Goal: Transaction & Acquisition: Purchase product/service

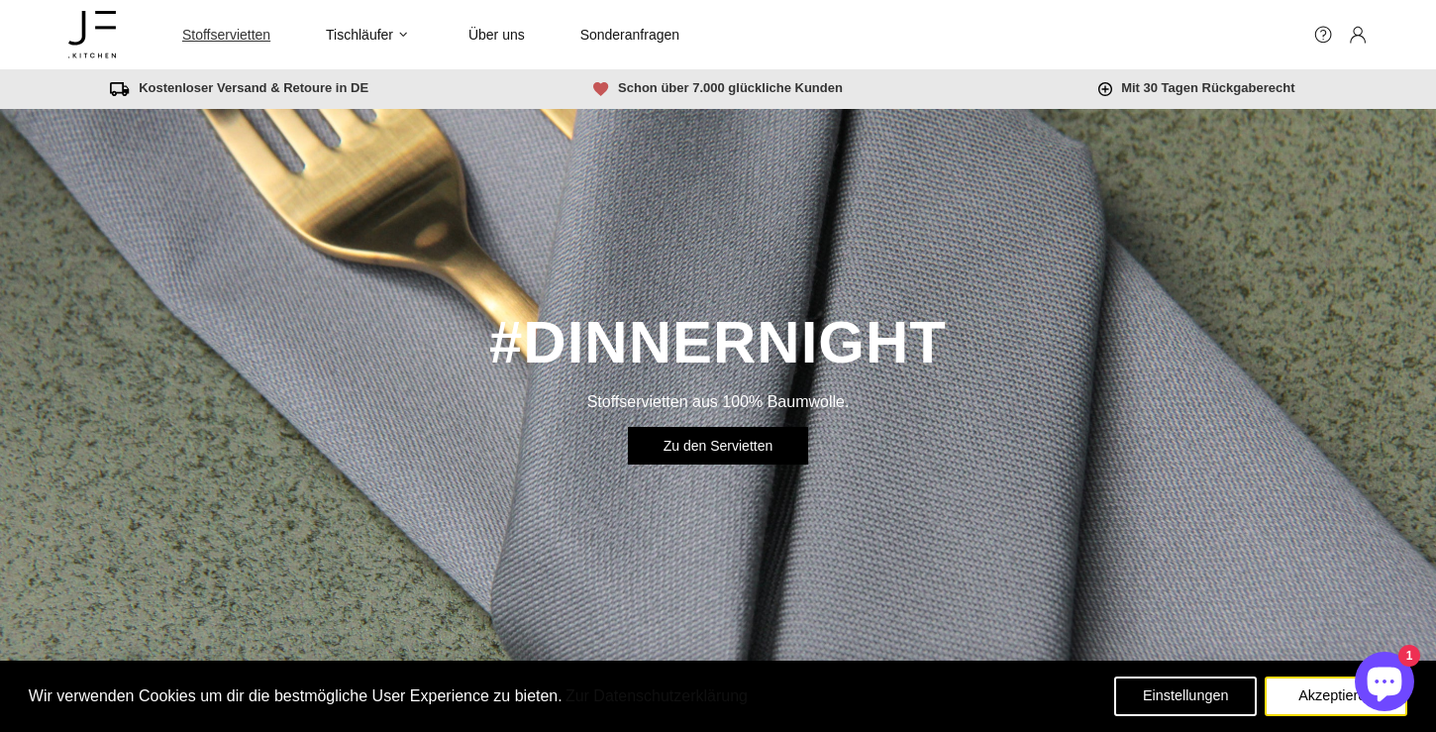
click at [225, 35] on span "Stoffservietten" at bounding box center [226, 35] width 88 height 18
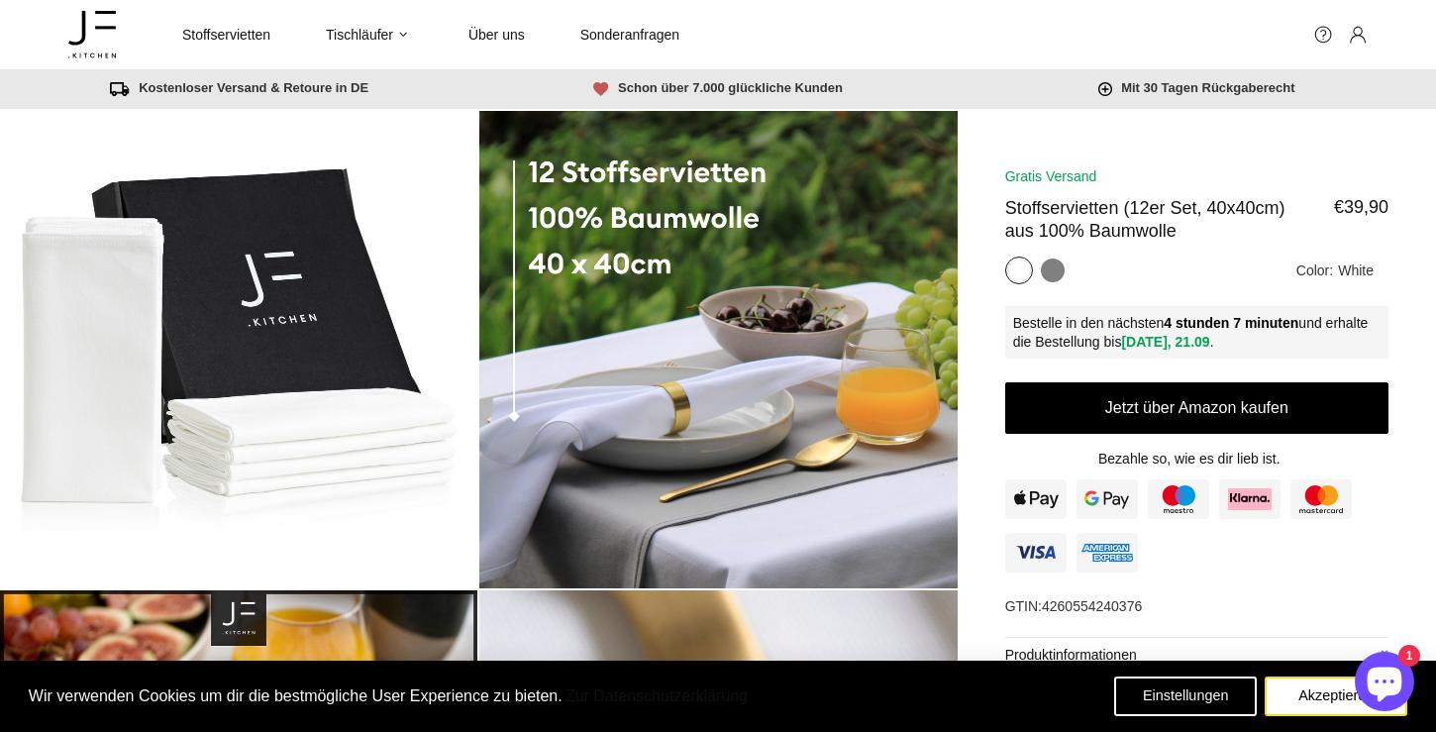
click at [107, 42] on icon at bounding box center [92, 34] width 48 height 57
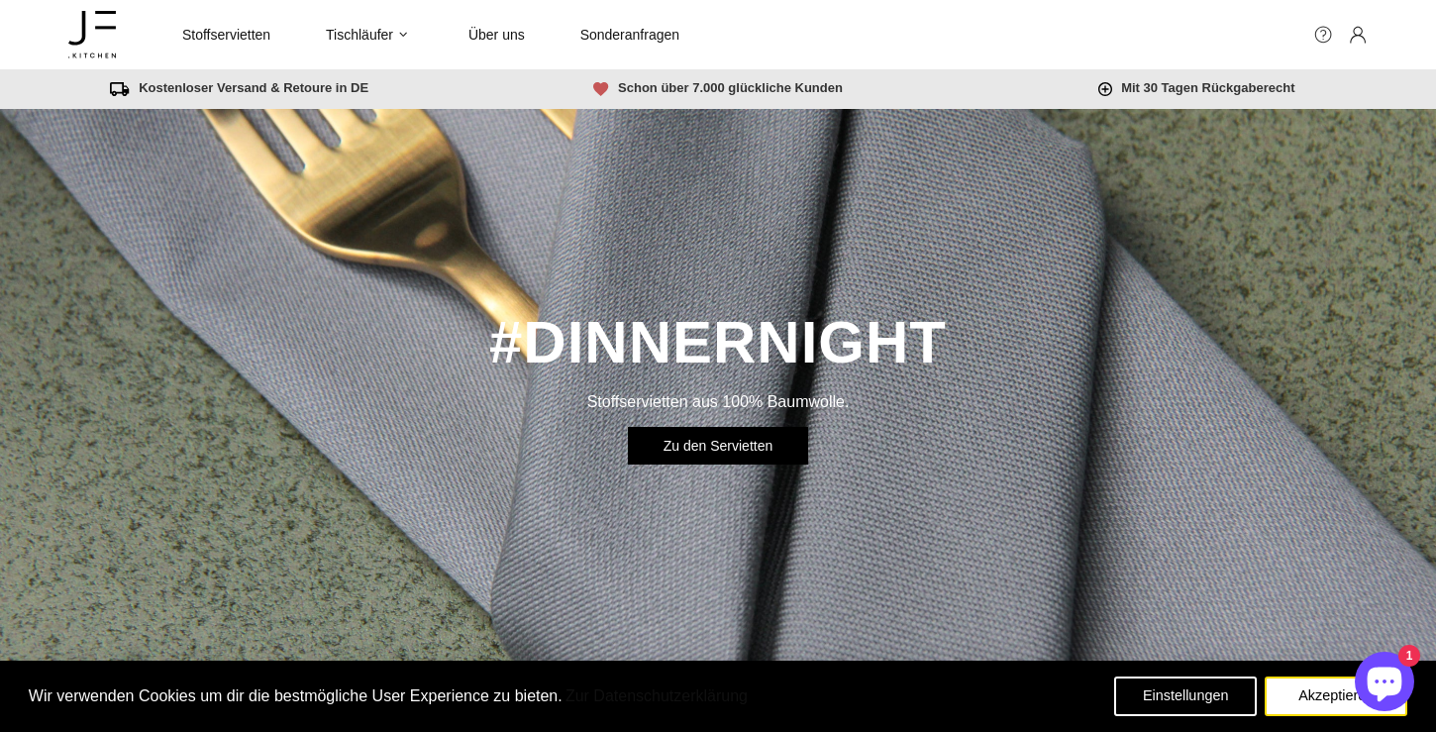
click at [1321, 43] on link at bounding box center [1323, 35] width 20 height 20
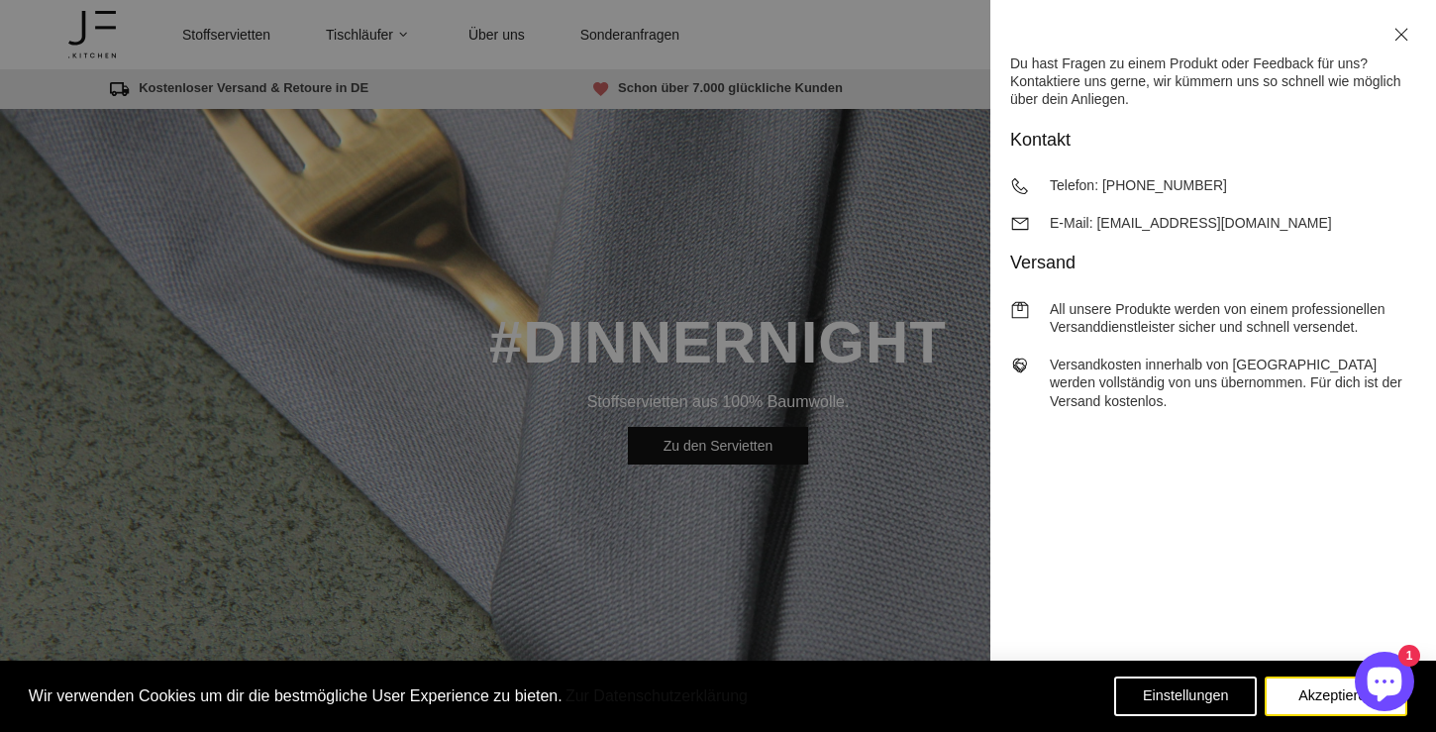
click at [1321, 43] on div "Du hast Fragen zu einem Produkt oder Feedback für uns? Kontaktiere uns gerne, w…" at bounding box center [1213, 366] width 446 height 732
click at [877, 379] on div "Du hast Fragen zu einem Produkt oder Feedback für uns? Kontaktiere uns gerne, w…" at bounding box center [718, 366] width 1436 height 732
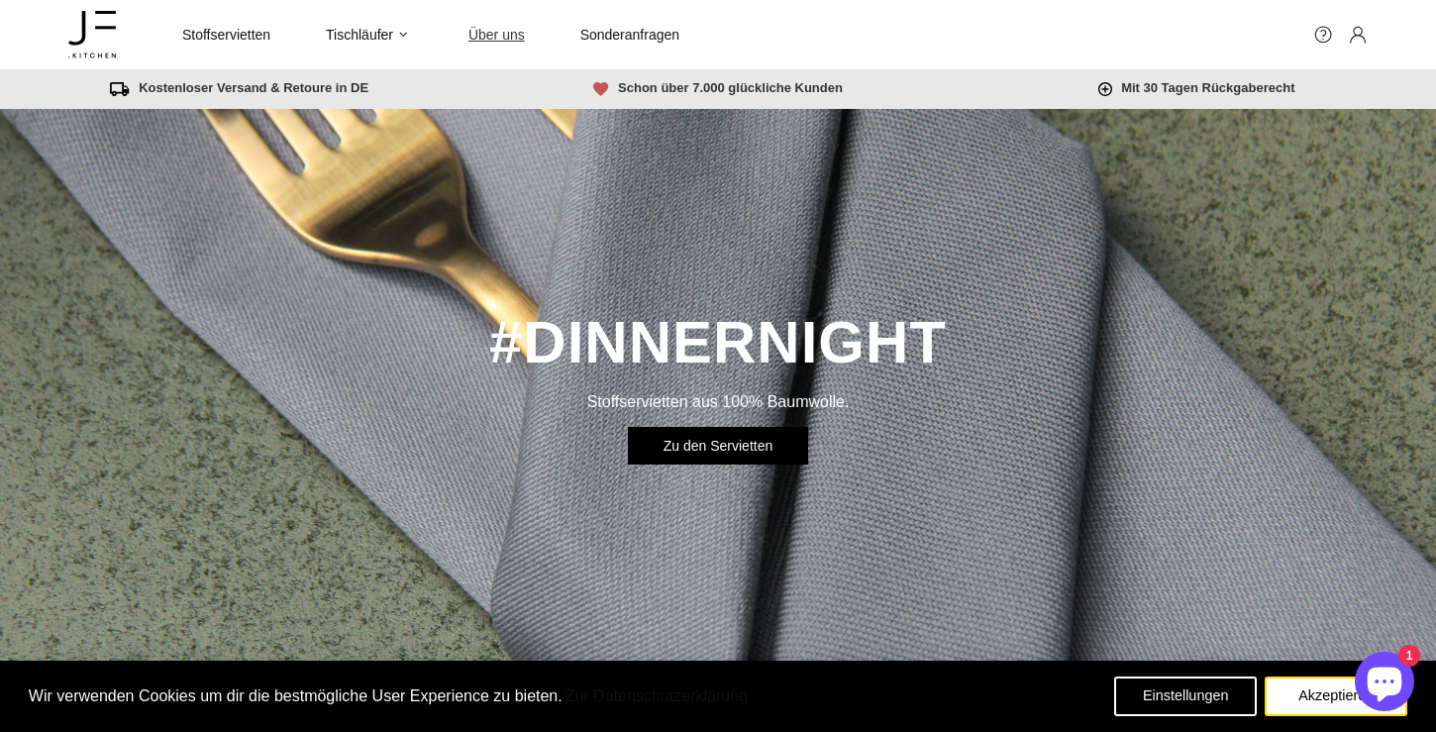
click at [521, 35] on span "Über uns" at bounding box center [496, 35] width 56 height 18
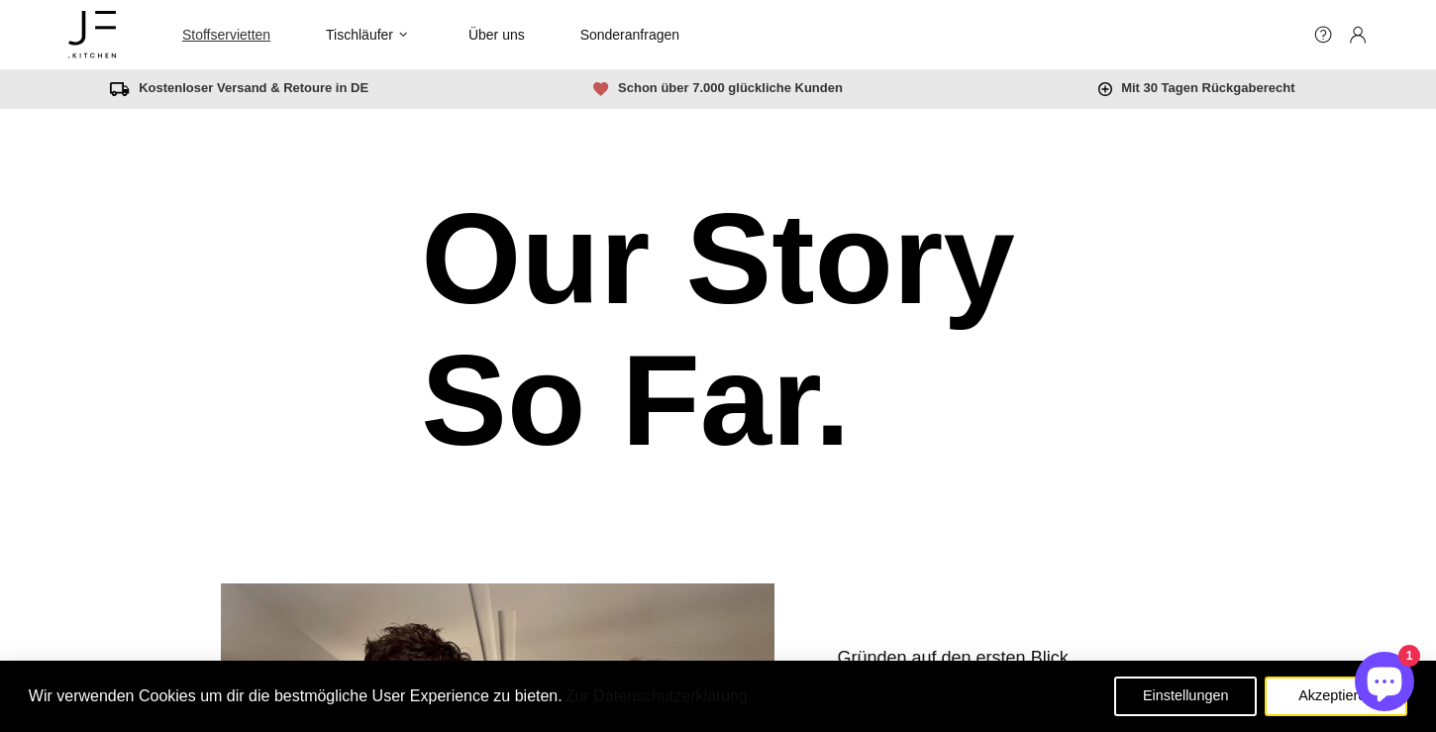
click at [230, 42] on span "Stoffservietten" at bounding box center [226, 35] width 88 height 18
